Goal: Find contact information: Find contact information

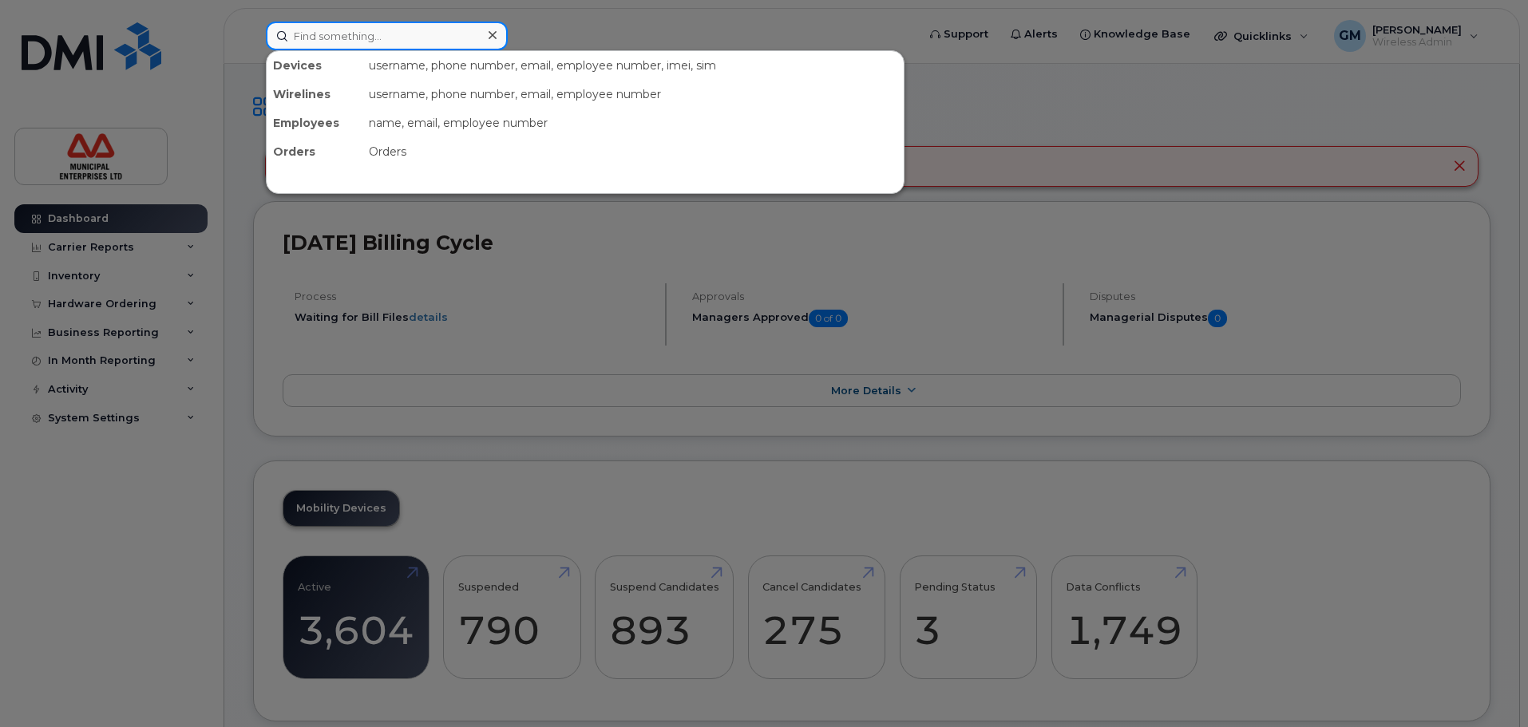
click at [362, 45] on input at bounding box center [387, 36] width 242 height 29
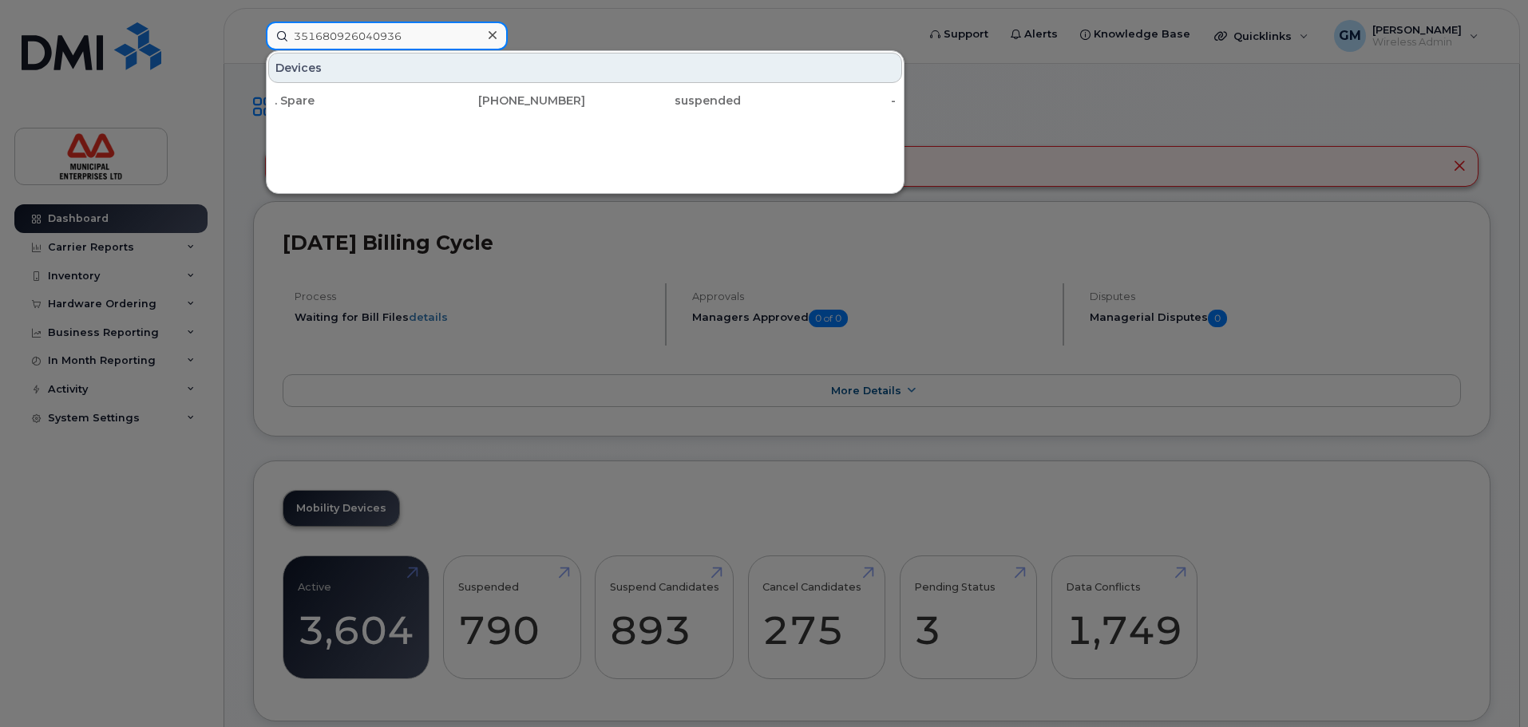
type input "351680926040936"
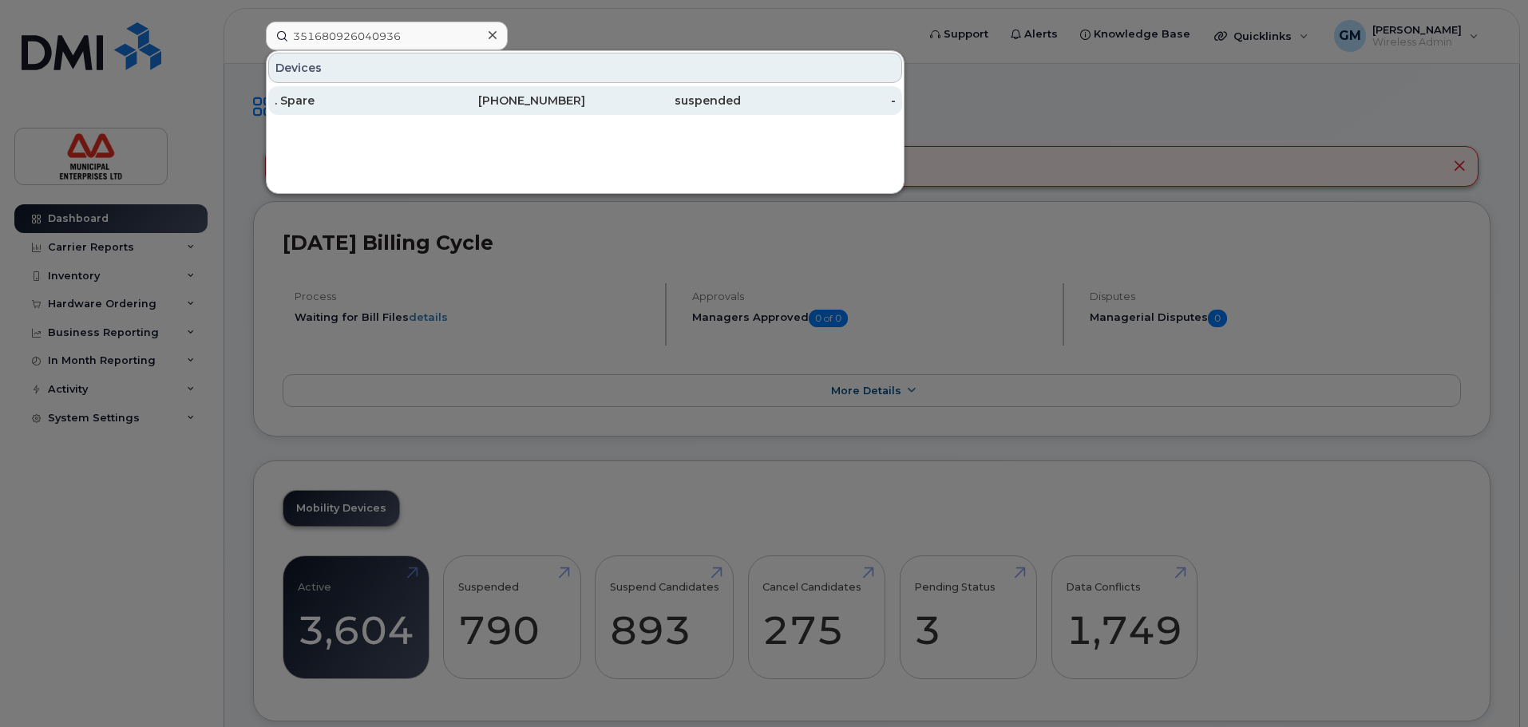
click at [461, 104] on div "902-497-3315" at bounding box center [508, 101] width 156 height 16
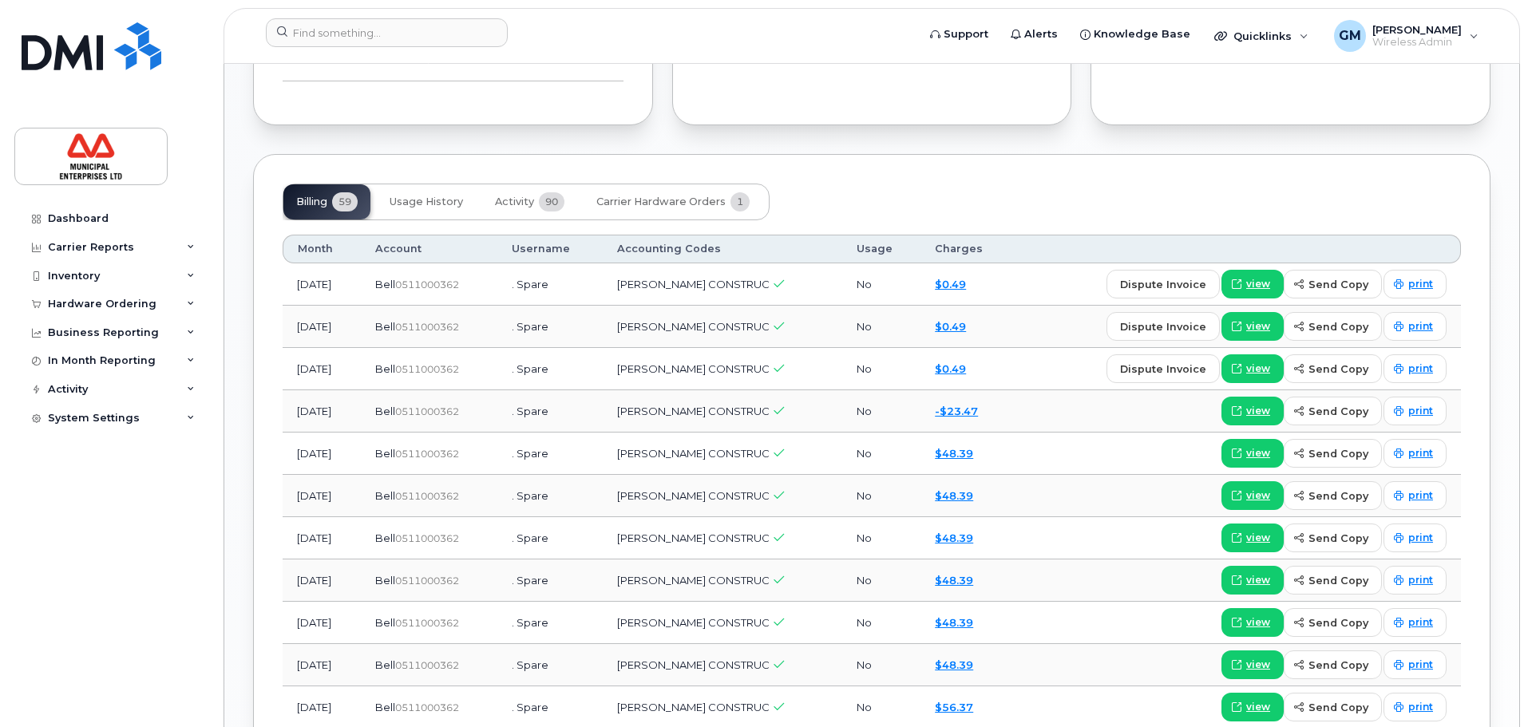
scroll to position [1118, 0]
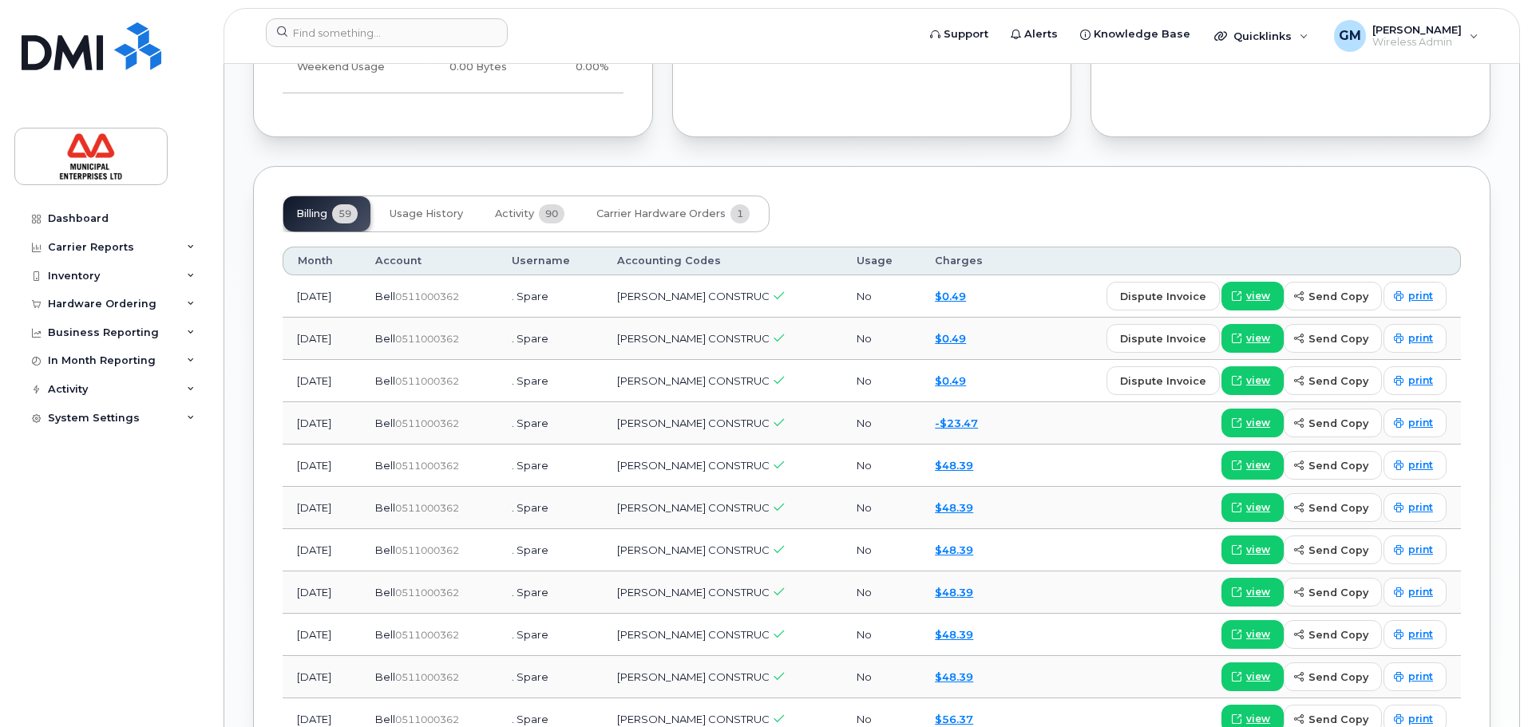
click at [509, 224] on button "Activity 90" at bounding box center [529, 213] width 95 height 35
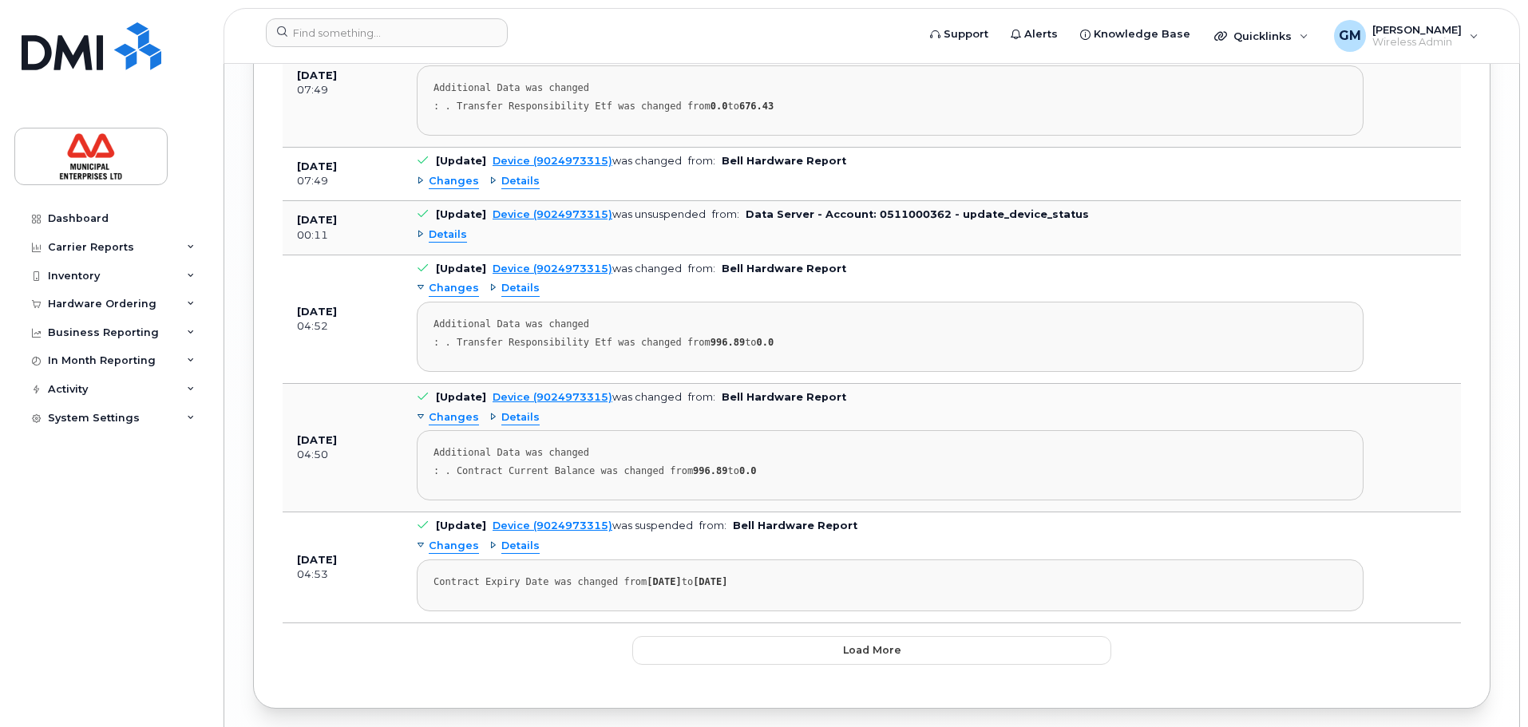
scroll to position [3114, 0]
click at [893, 661] on button "Load more" at bounding box center [871, 650] width 479 height 29
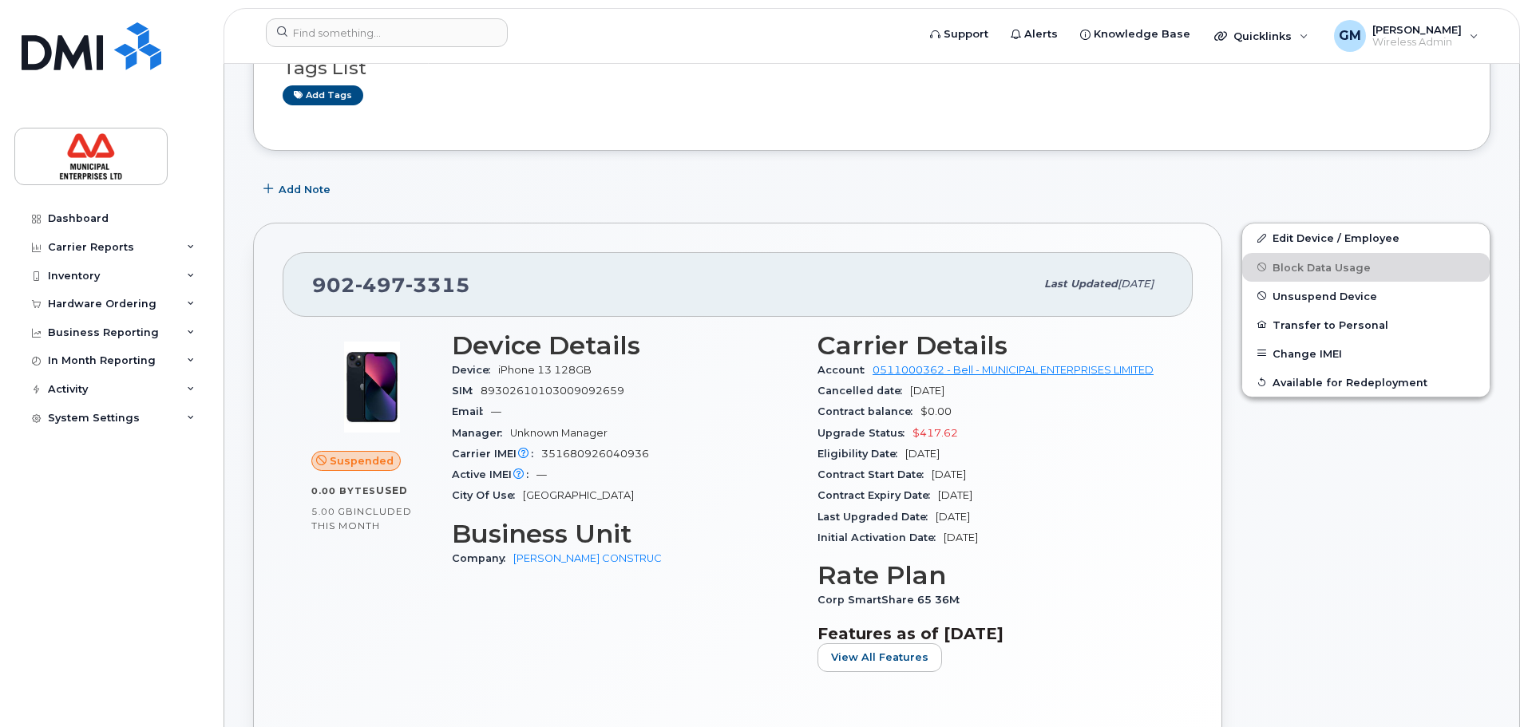
scroll to position [0, 0]
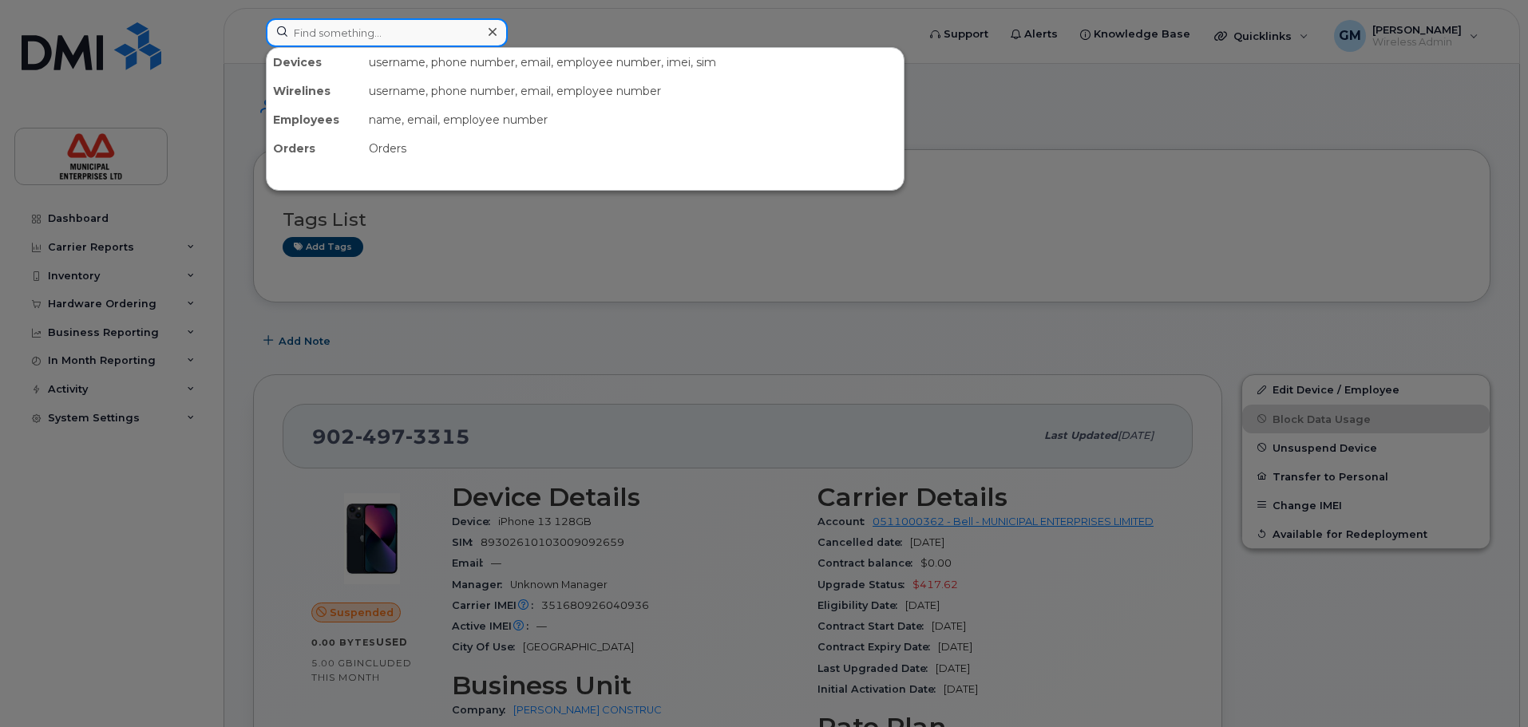
click at [346, 38] on input at bounding box center [387, 32] width 242 height 29
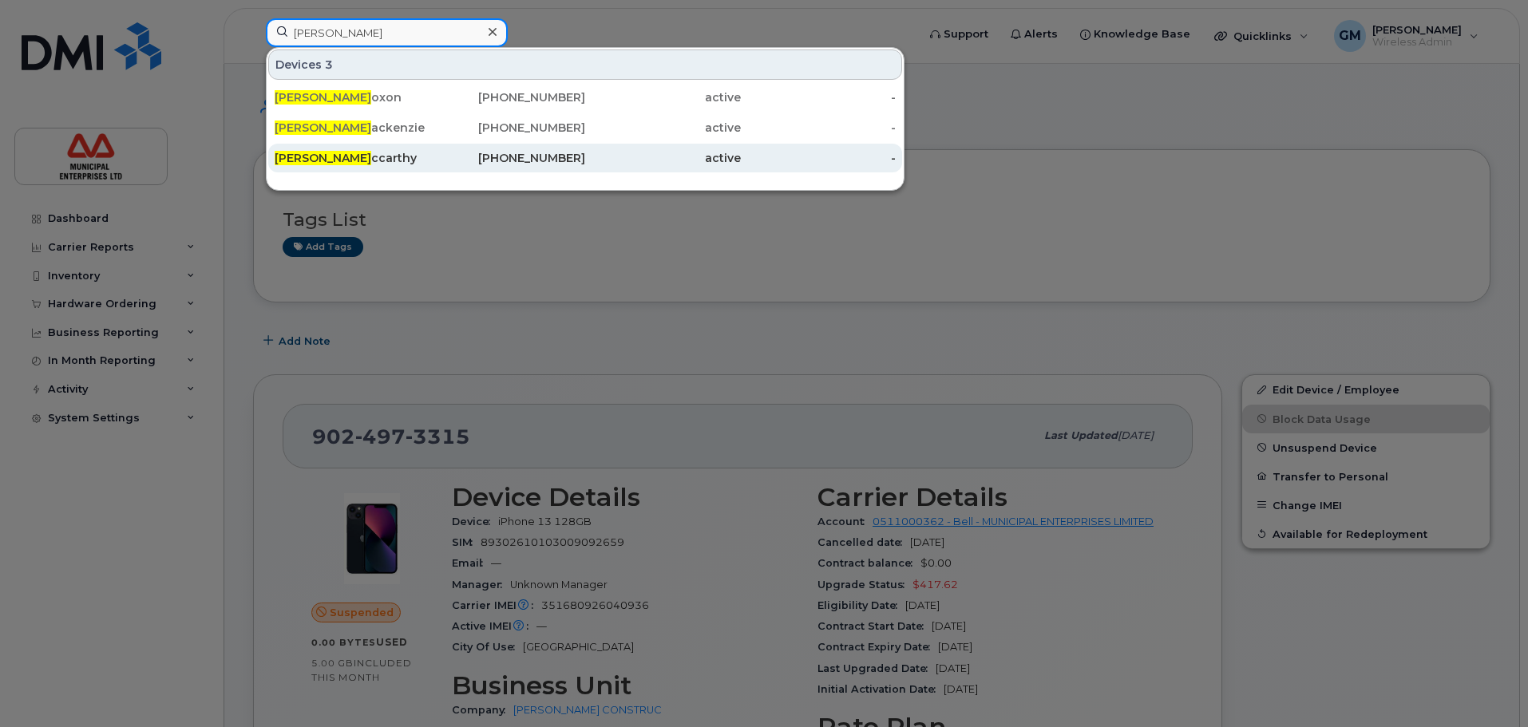
type input "cody m"
click at [430, 169] on div "Cody M ccarthy" at bounding box center [508, 158] width 156 height 29
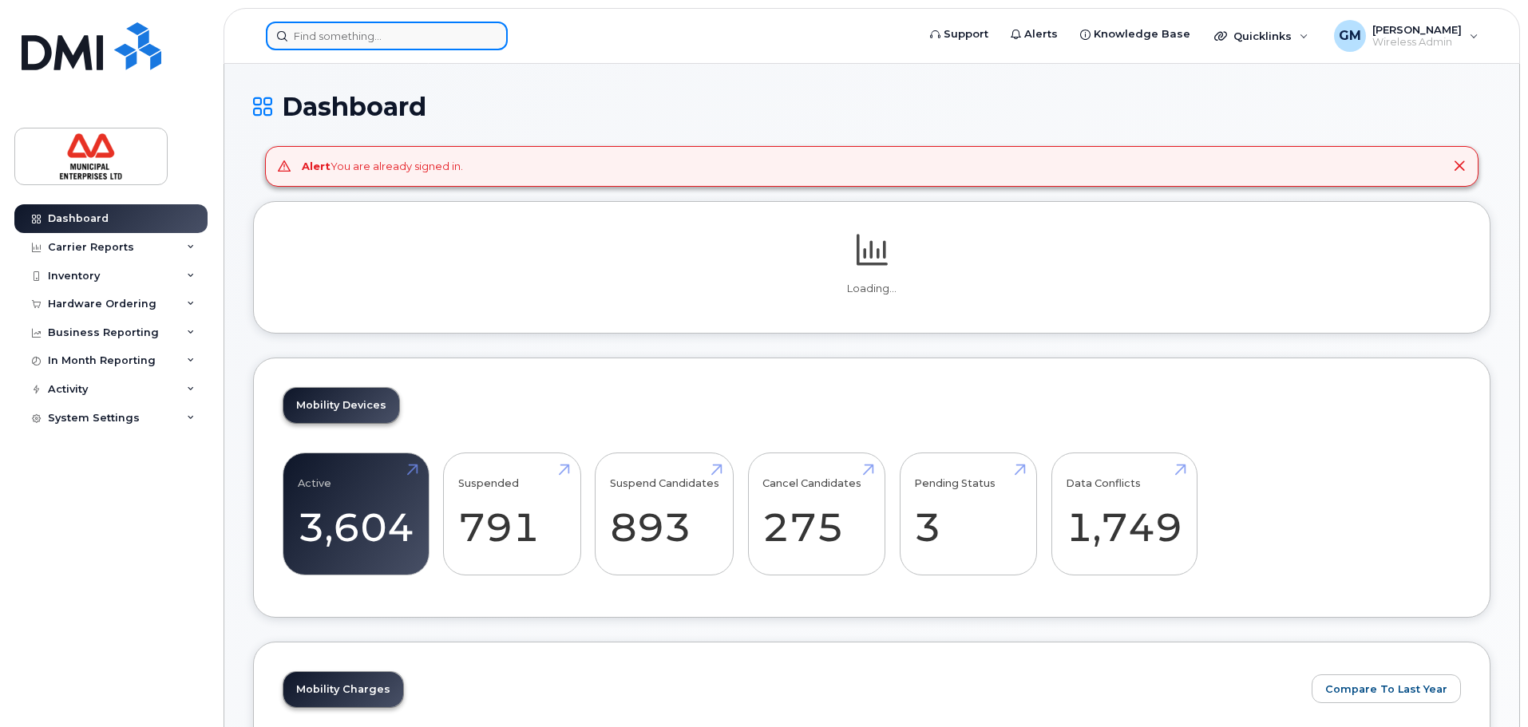
click at [386, 42] on input at bounding box center [387, 36] width 242 height 29
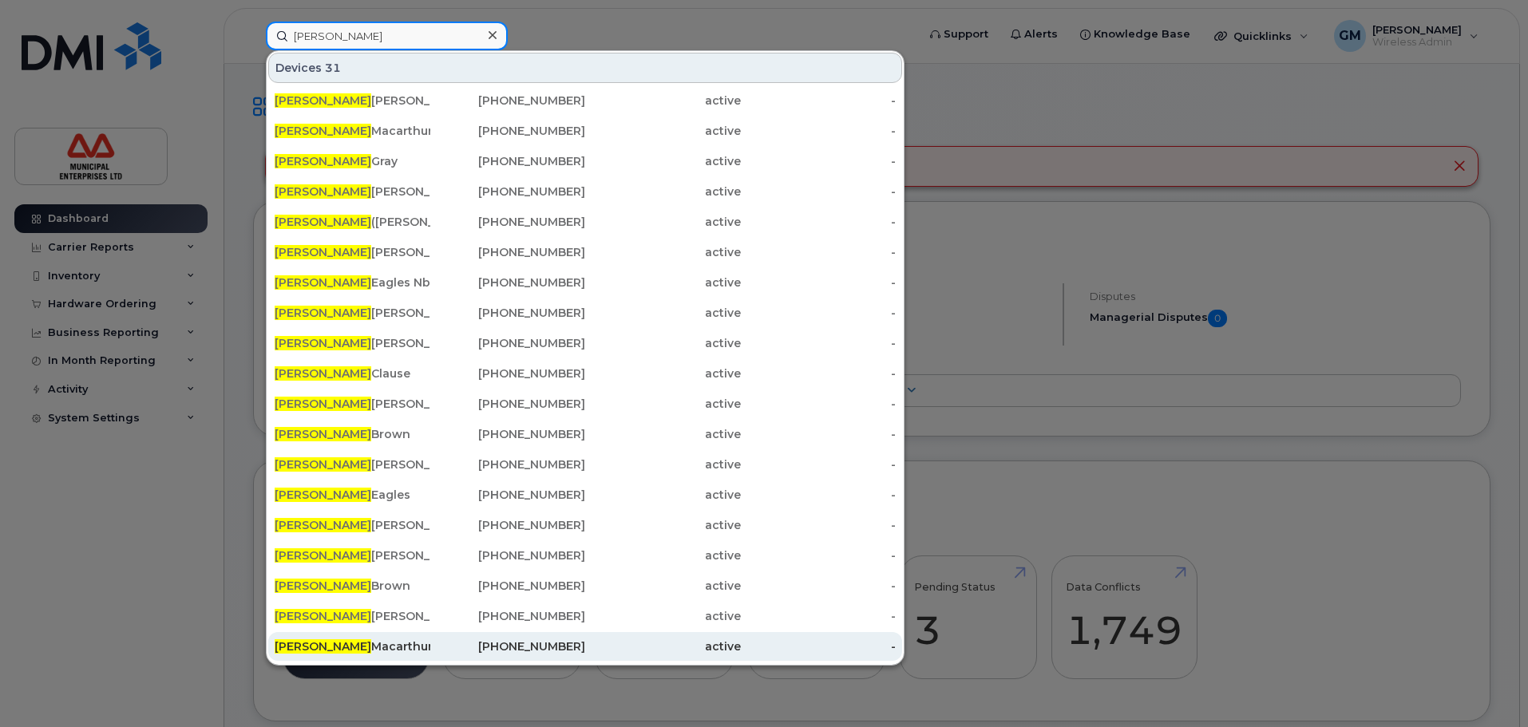
type input "james"
click at [430, 636] on div "James Macarthur" at bounding box center [508, 646] width 156 height 29
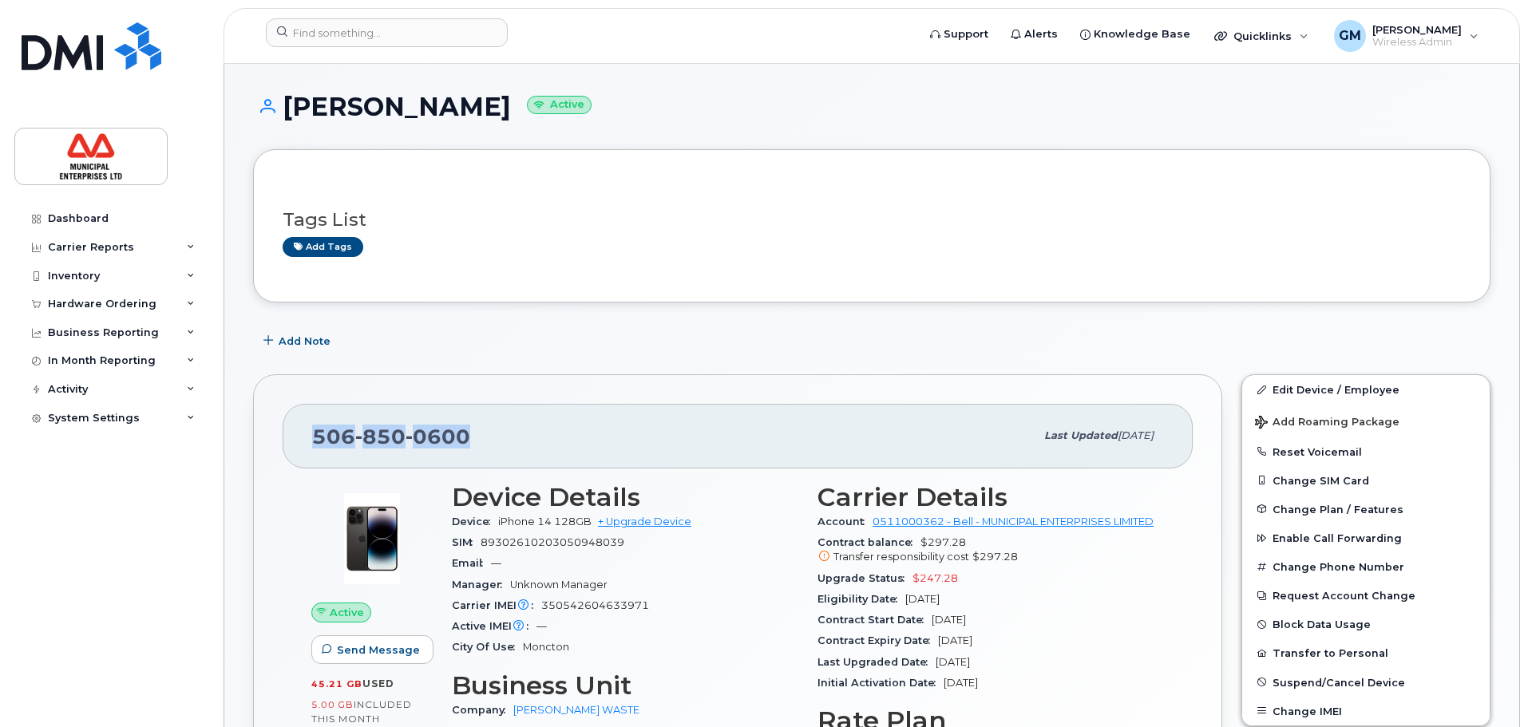
drag, startPoint x: 484, startPoint y: 441, endPoint x: 303, endPoint y: 437, distance: 181.3
click at [303, 437] on div "[PHONE_NUMBER] Last updated [DATE]" at bounding box center [738, 436] width 910 height 64
copy span "[PHONE_NUMBER]"
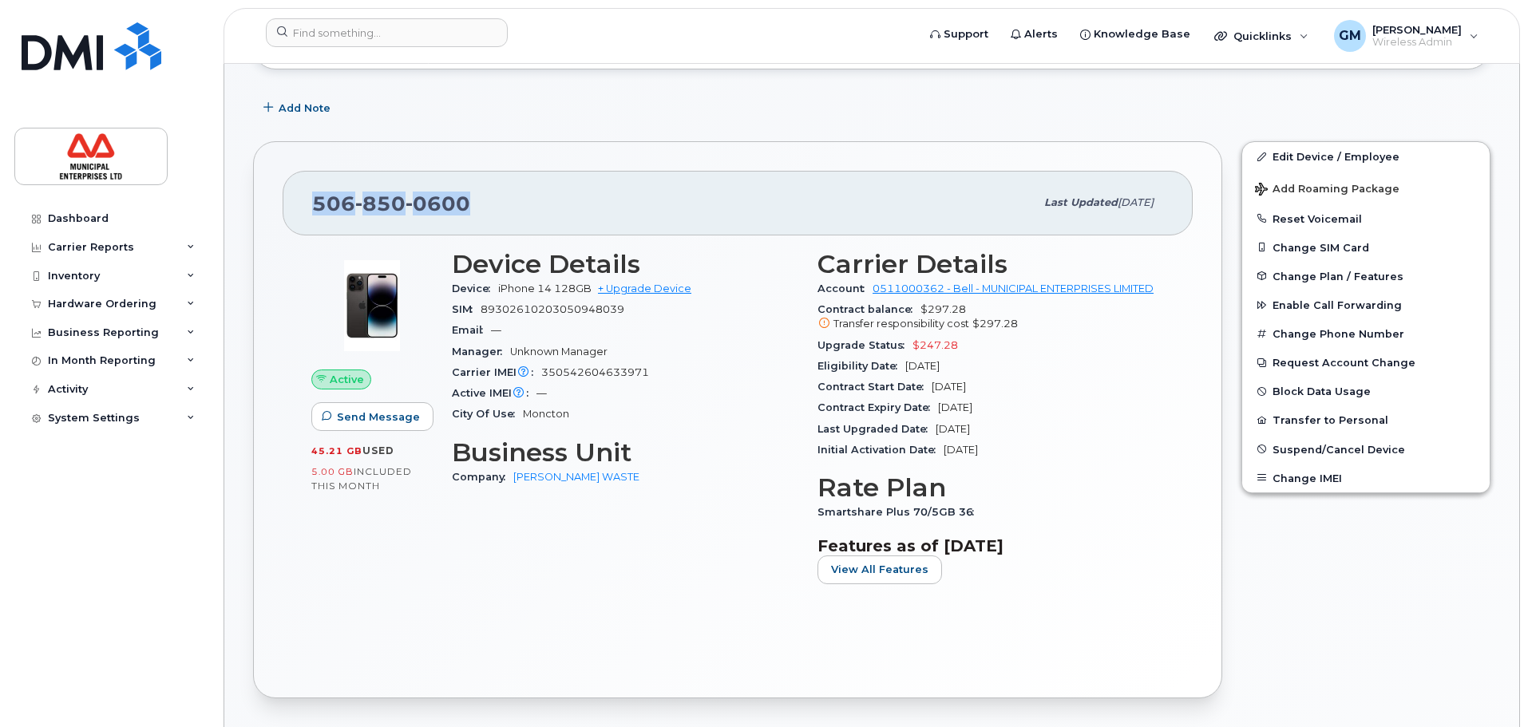
scroll to position [240, 0]
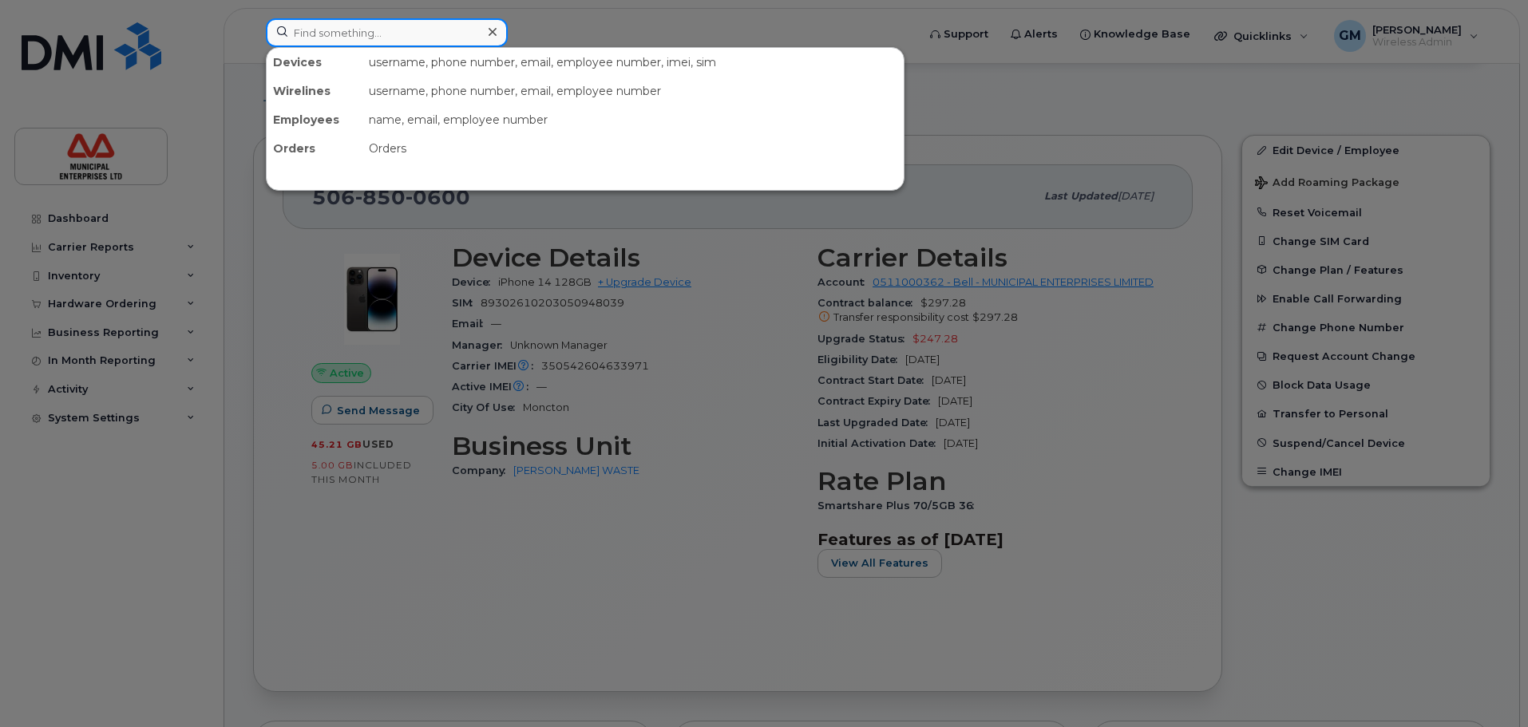
drag, startPoint x: 360, startPoint y: 37, endPoint x: 374, endPoint y: 37, distance: 13.6
click at [364, 37] on input at bounding box center [387, 32] width 242 height 29
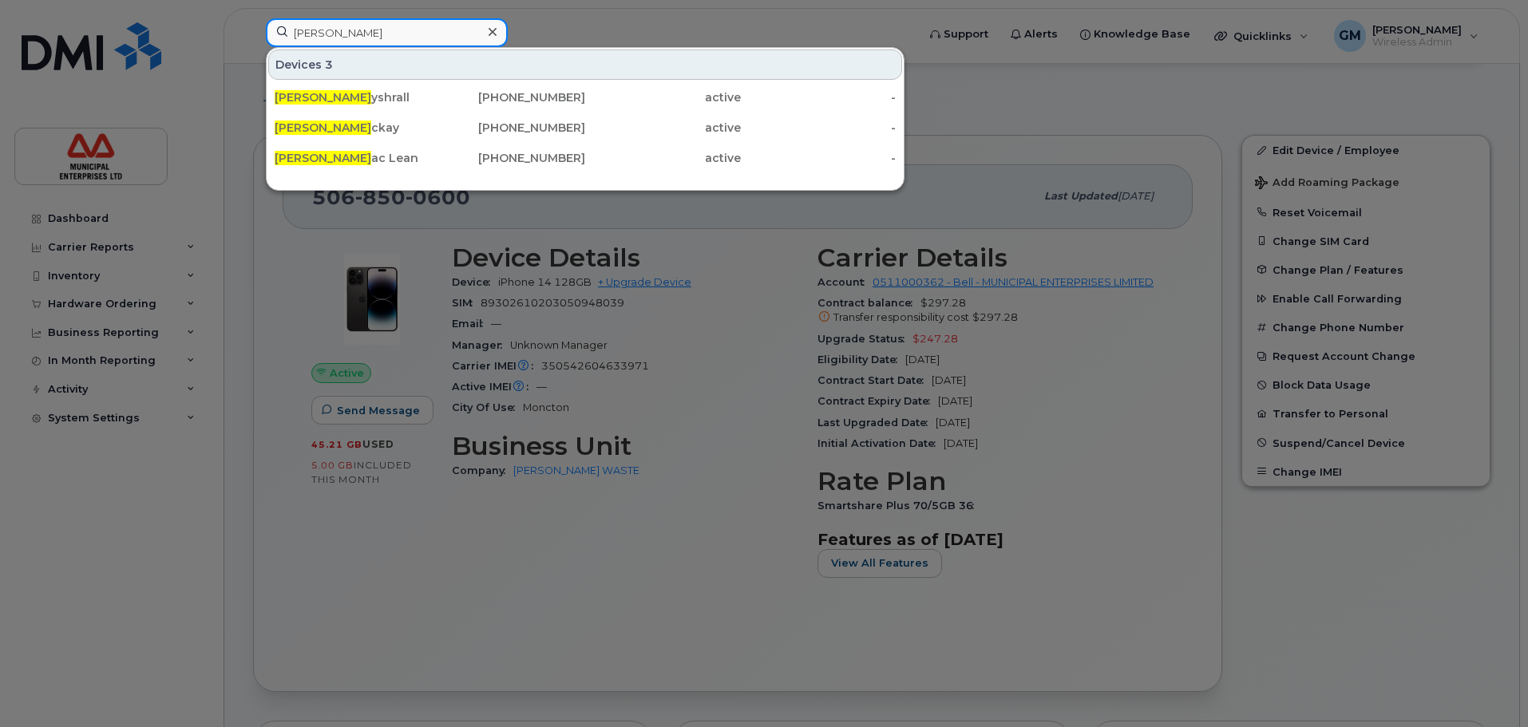
type input "[PERSON_NAME]"
